Goal: Obtain resource: Download file/media

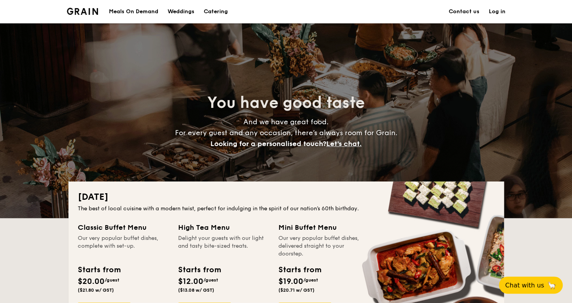
click at [213, 7] on h1 "Catering" at bounding box center [216, 11] width 24 height 23
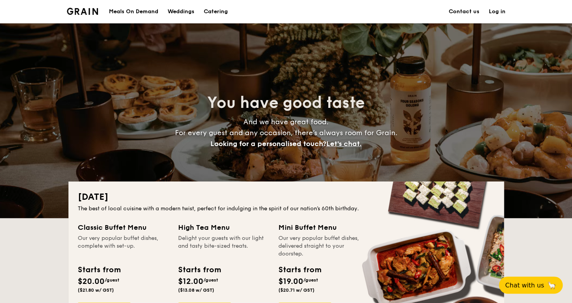
click at [179, 9] on div "Weddings" at bounding box center [181, 11] width 27 height 23
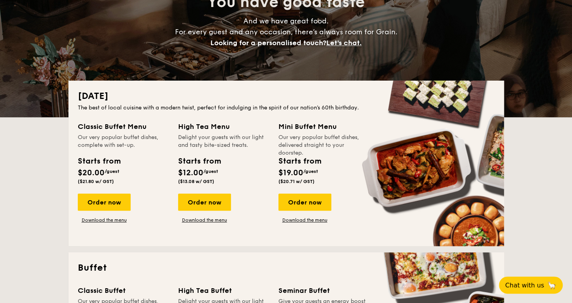
scroll to position [101, 0]
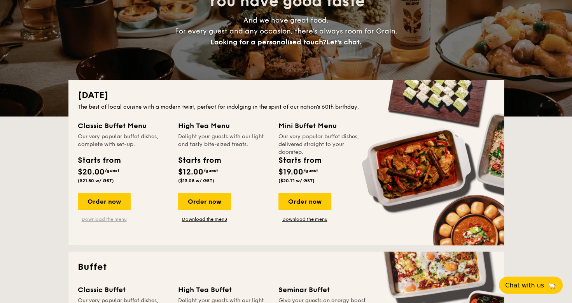
click at [108, 219] on link "Download the menu" at bounding box center [104, 219] width 53 height 6
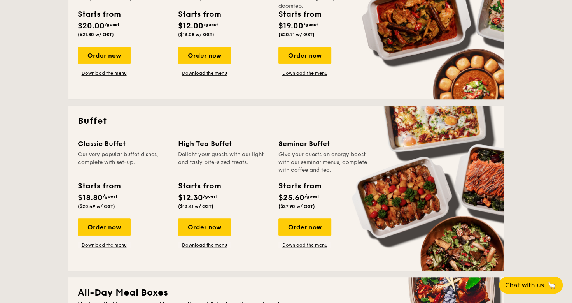
scroll to position [248, 0]
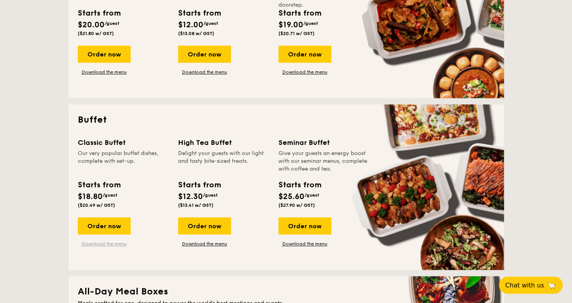
click at [108, 243] on link "Download the menu" at bounding box center [104, 243] width 53 height 6
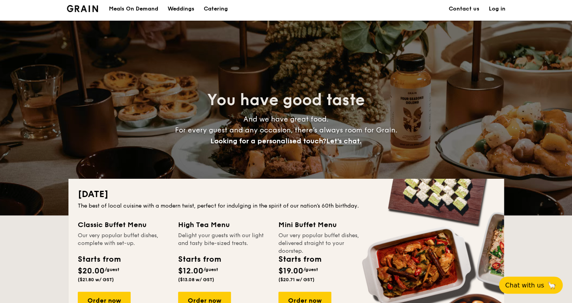
scroll to position [0, 0]
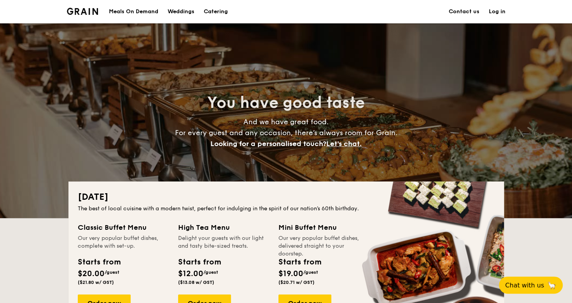
click at [177, 6] on div "Weddings" at bounding box center [181, 11] width 27 height 23
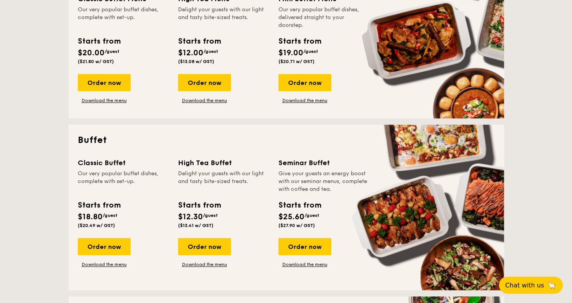
scroll to position [243, 0]
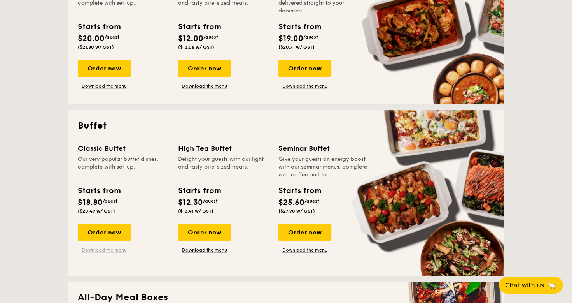
click at [109, 251] on link "Download the menu" at bounding box center [104, 250] width 53 height 6
